Goal: Task Accomplishment & Management: Manage account settings

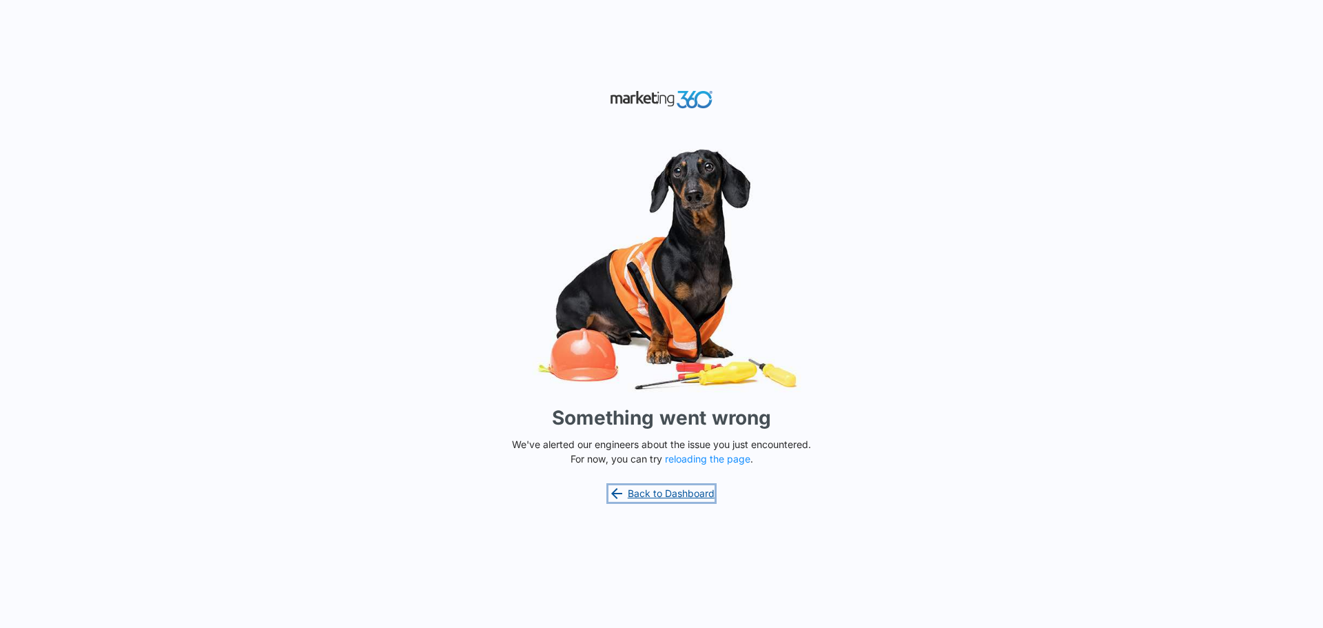
click at [671, 489] on link "Back to Dashboard" at bounding box center [661, 493] width 106 height 17
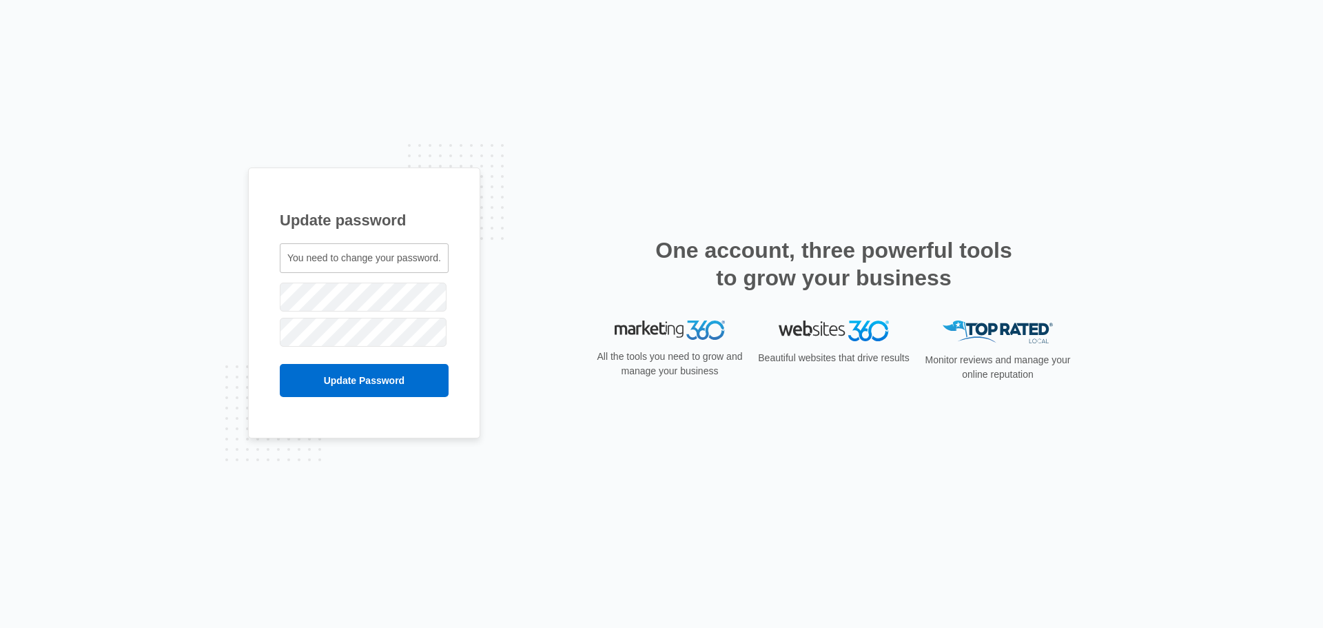
drag, startPoint x: 520, startPoint y: 288, endPoint x: 513, endPoint y: 292, distance: 8.6
click at [515, 289] on div "Update password You need to change your password. [PERSON_NAME][EMAIL_ADDRESS][…" at bounding box center [661, 313] width 827 height 293
click at [373, 376] on input "Update Password" at bounding box center [364, 380] width 169 height 33
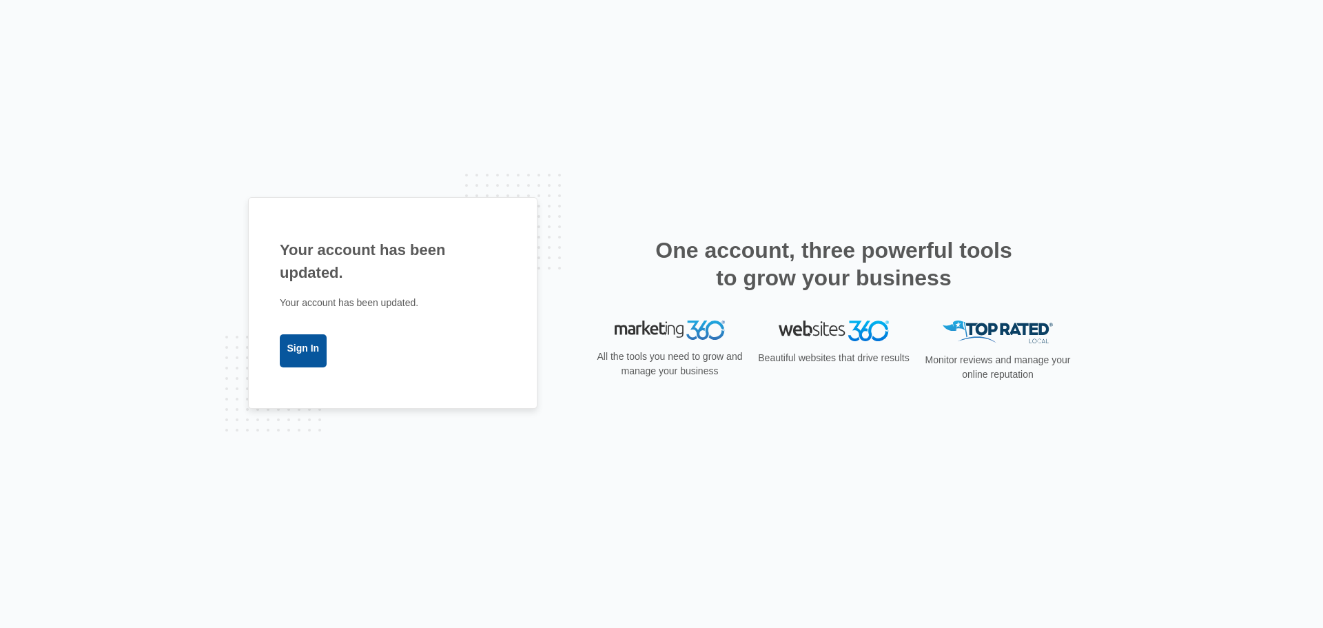
click at [311, 345] on link "Sign In" at bounding box center [303, 350] width 47 height 33
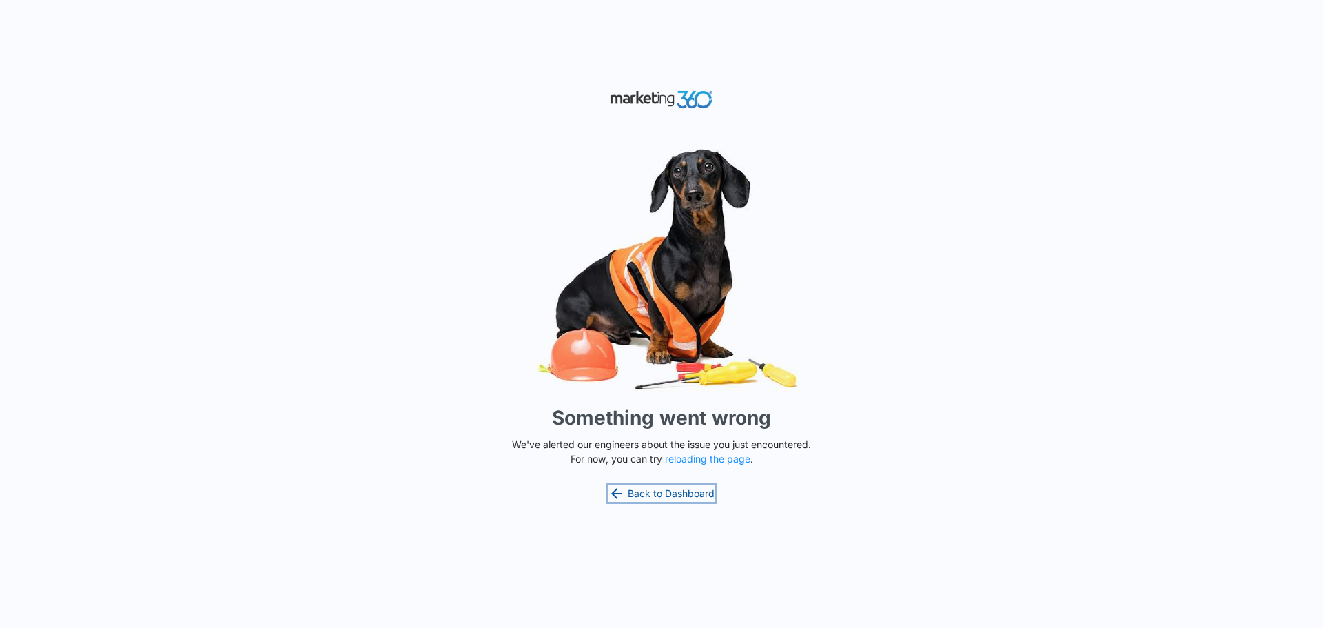
click at [682, 495] on link "Back to Dashboard" at bounding box center [661, 493] width 106 height 17
